Goal: Transaction & Acquisition: Obtain resource

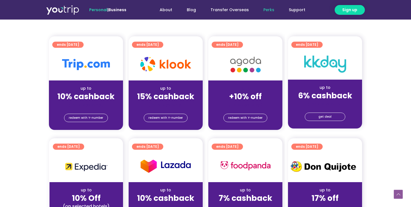
scroll to position [124, 0]
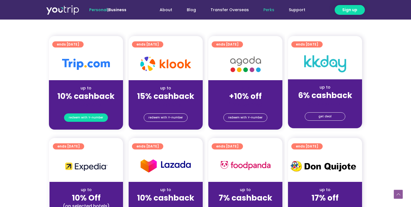
click at [95, 117] on span "redeem with Y-number" at bounding box center [86, 118] width 34 height 8
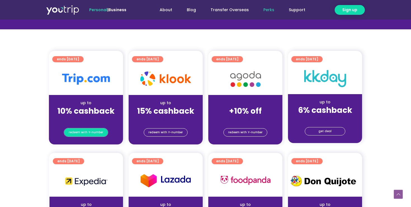
scroll to position [140, 0]
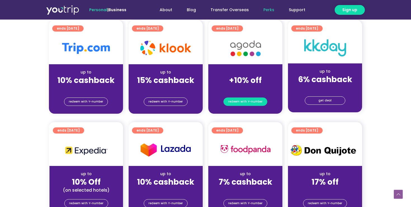
click at [254, 103] on span "redeem with Y-number" at bounding box center [245, 102] width 34 height 8
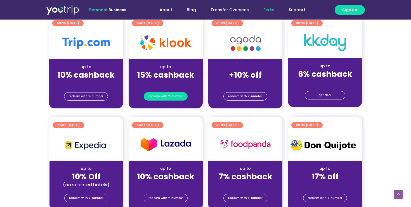
click at [169, 98] on span "redeem with Y-number" at bounding box center [166, 97] width 34 height 8
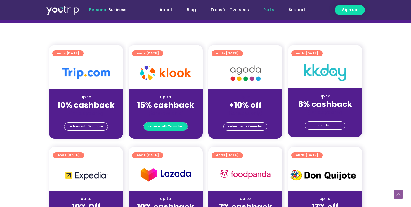
scroll to position [102, 0]
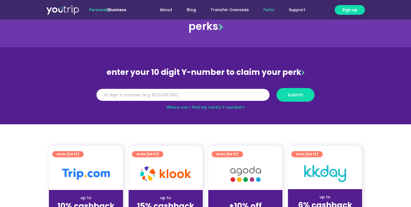
scroll to position [47, 0]
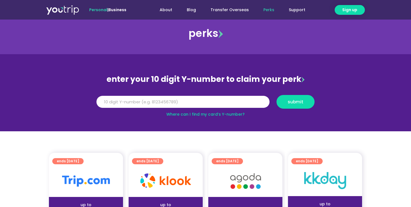
scroll to position [38, 0]
